Goal: Task Accomplishment & Management: Complete application form

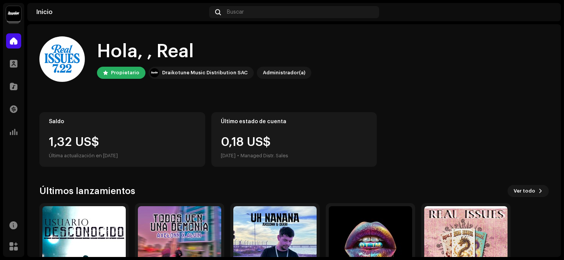
click at [17, 12] on img at bounding box center [13, 13] width 15 height 15
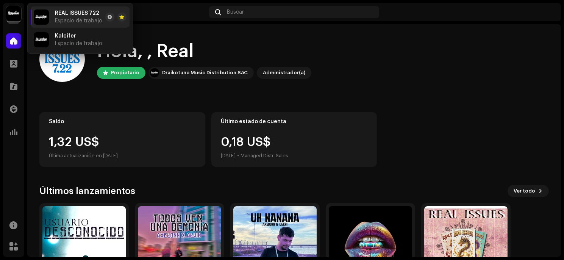
click at [17, 43] on span at bounding box center [14, 41] width 8 height 6
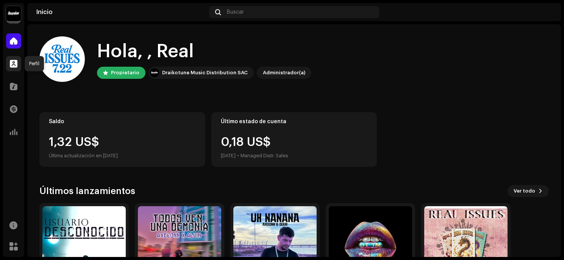
click at [12, 63] on span at bounding box center [14, 64] width 8 height 6
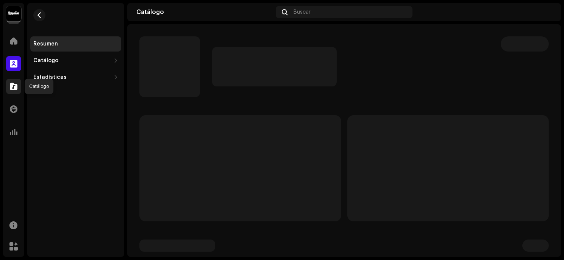
click at [14, 88] on span at bounding box center [14, 86] width 8 height 6
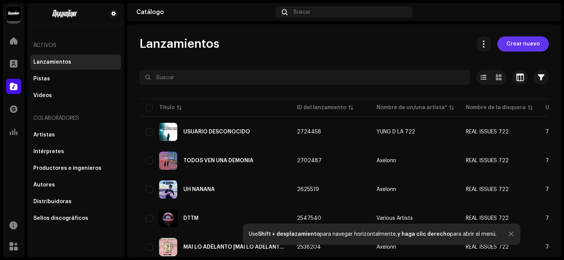
click at [514, 45] on span "Crear nuevo" at bounding box center [522, 43] width 33 height 15
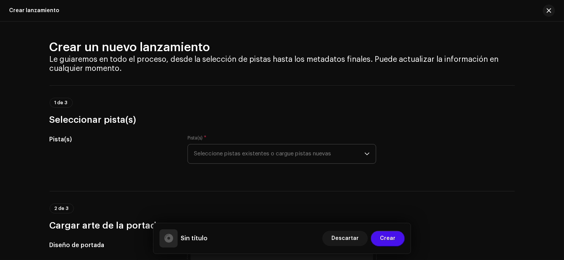
click at [223, 157] on span "Seleccione pistas existentes o cargue pistas nuevas" at bounding box center [279, 153] width 170 height 19
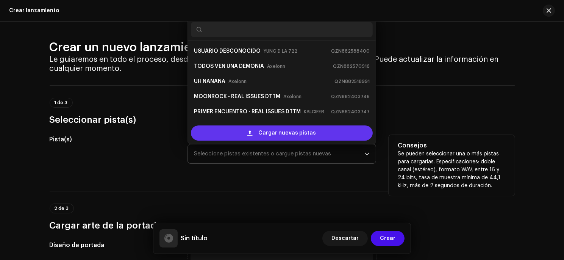
click at [251, 133] on span at bounding box center [250, 133] width 5 height 6
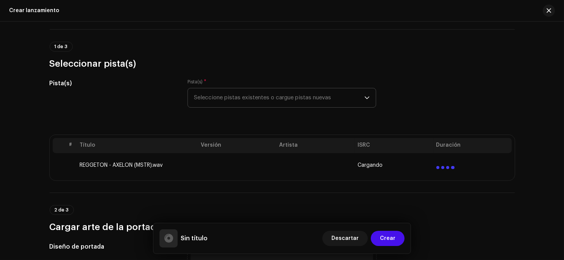
scroll to position [61, 0]
